Goal: Information Seeking & Learning: Learn about a topic

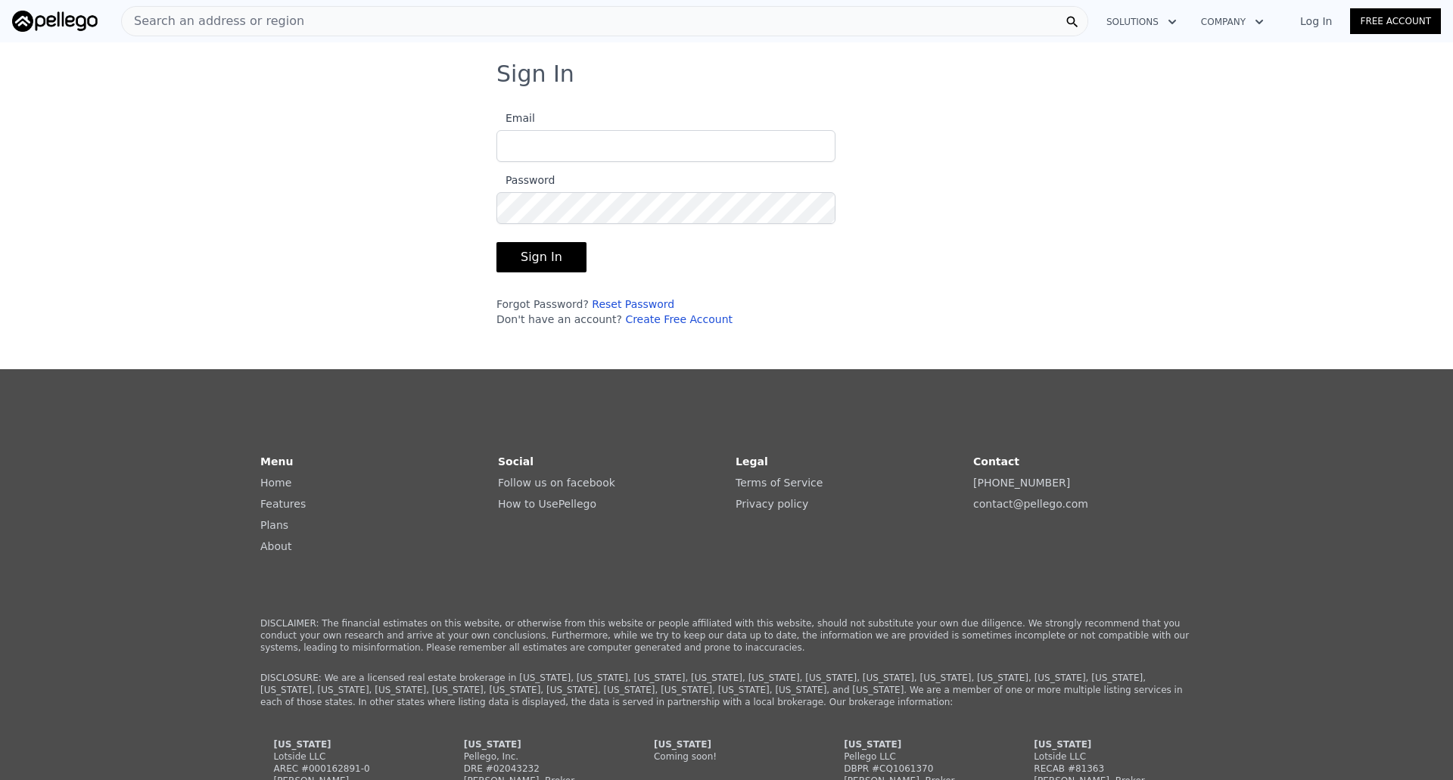
type input "[EMAIL_ADDRESS][DOMAIN_NAME]"
drag, startPoint x: 578, startPoint y: 250, endPoint x: 544, endPoint y: 259, distance: 35.4
click at [544, 259] on form "Email [EMAIL_ADDRESS][DOMAIN_NAME] Password Sign In Forgot Password? Reset Pass…" at bounding box center [665, 213] width 339 height 227
click at [544, 259] on button "Sign In" at bounding box center [541, 257] width 90 height 30
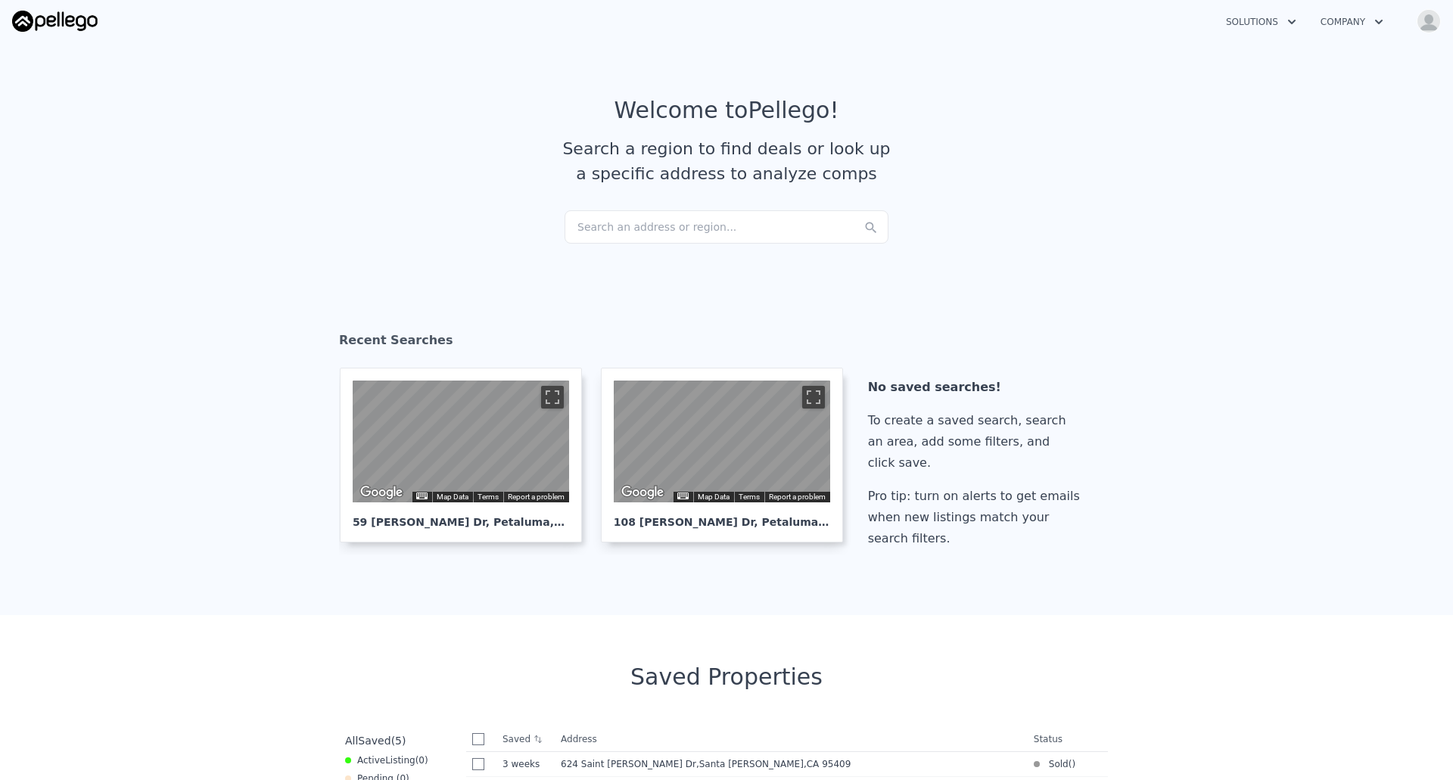
click at [645, 223] on div "Search an address or region..." at bounding box center [726, 226] width 324 height 33
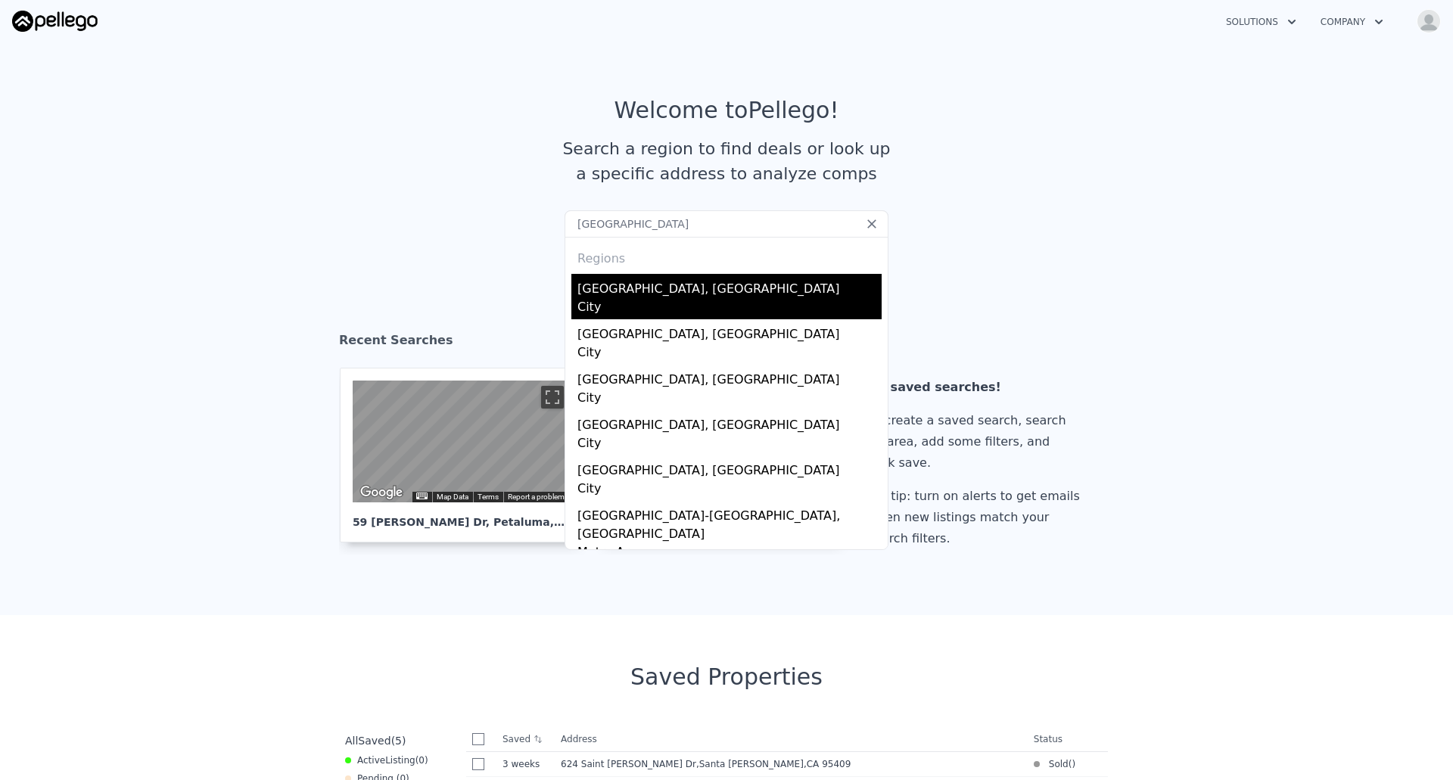
type input "[GEOGRAPHIC_DATA]"
click at [637, 295] on div "[GEOGRAPHIC_DATA], [GEOGRAPHIC_DATA]" at bounding box center [729, 286] width 304 height 24
